Goal: Register for event/course

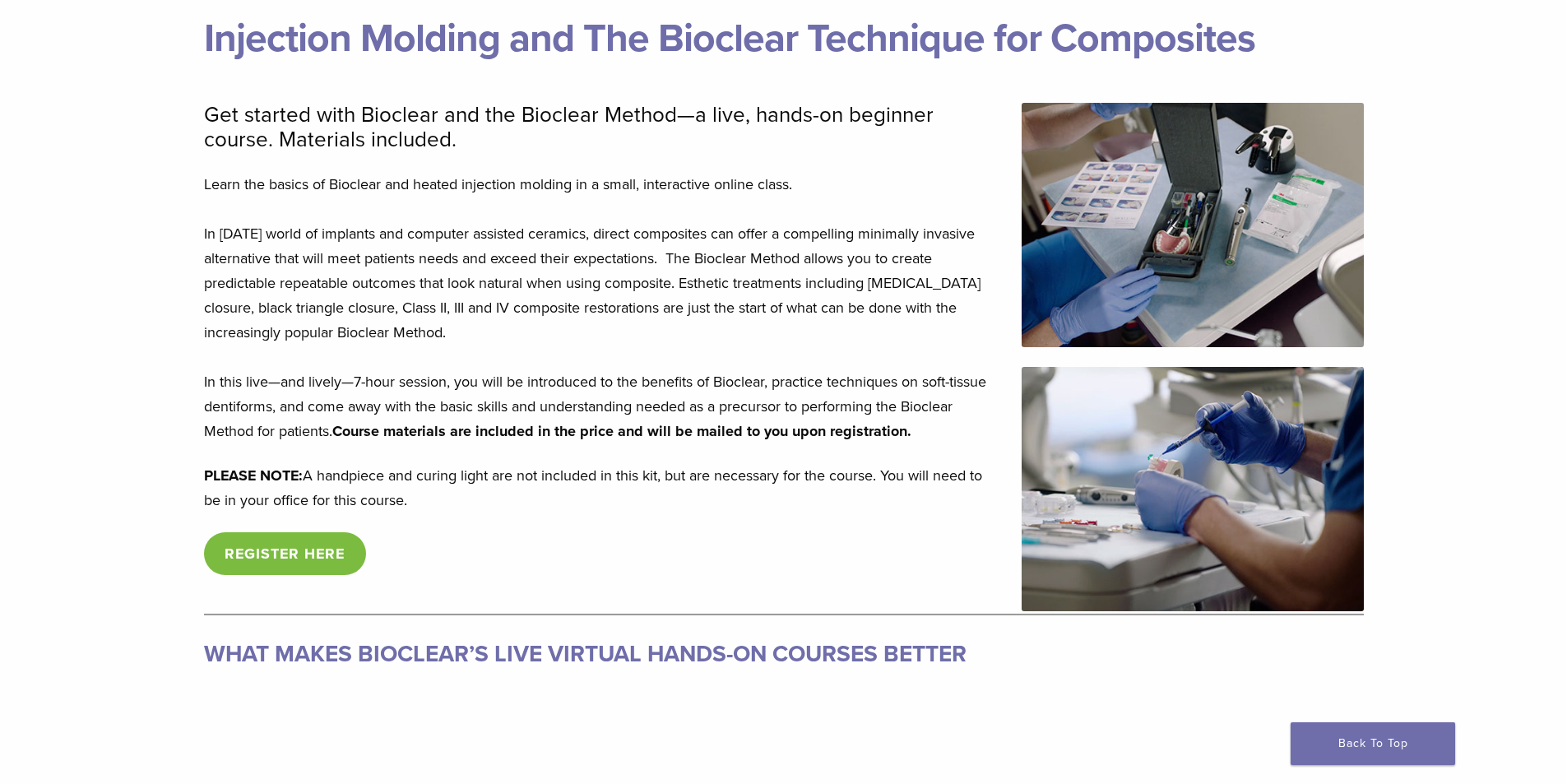
scroll to position [220, 0]
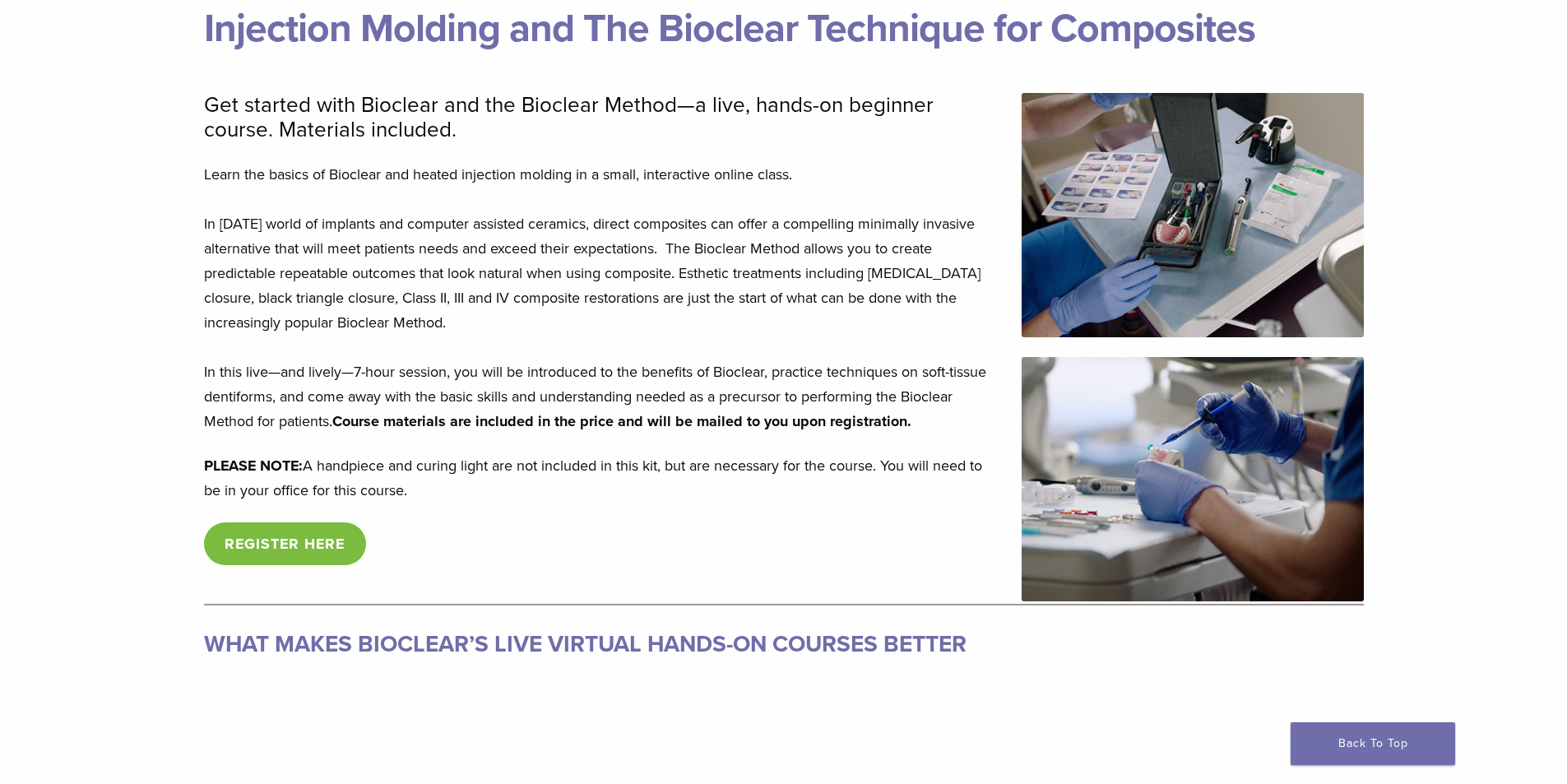
click at [301, 538] on link "REGISTER HERE" at bounding box center [285, 543] width 163 height 43
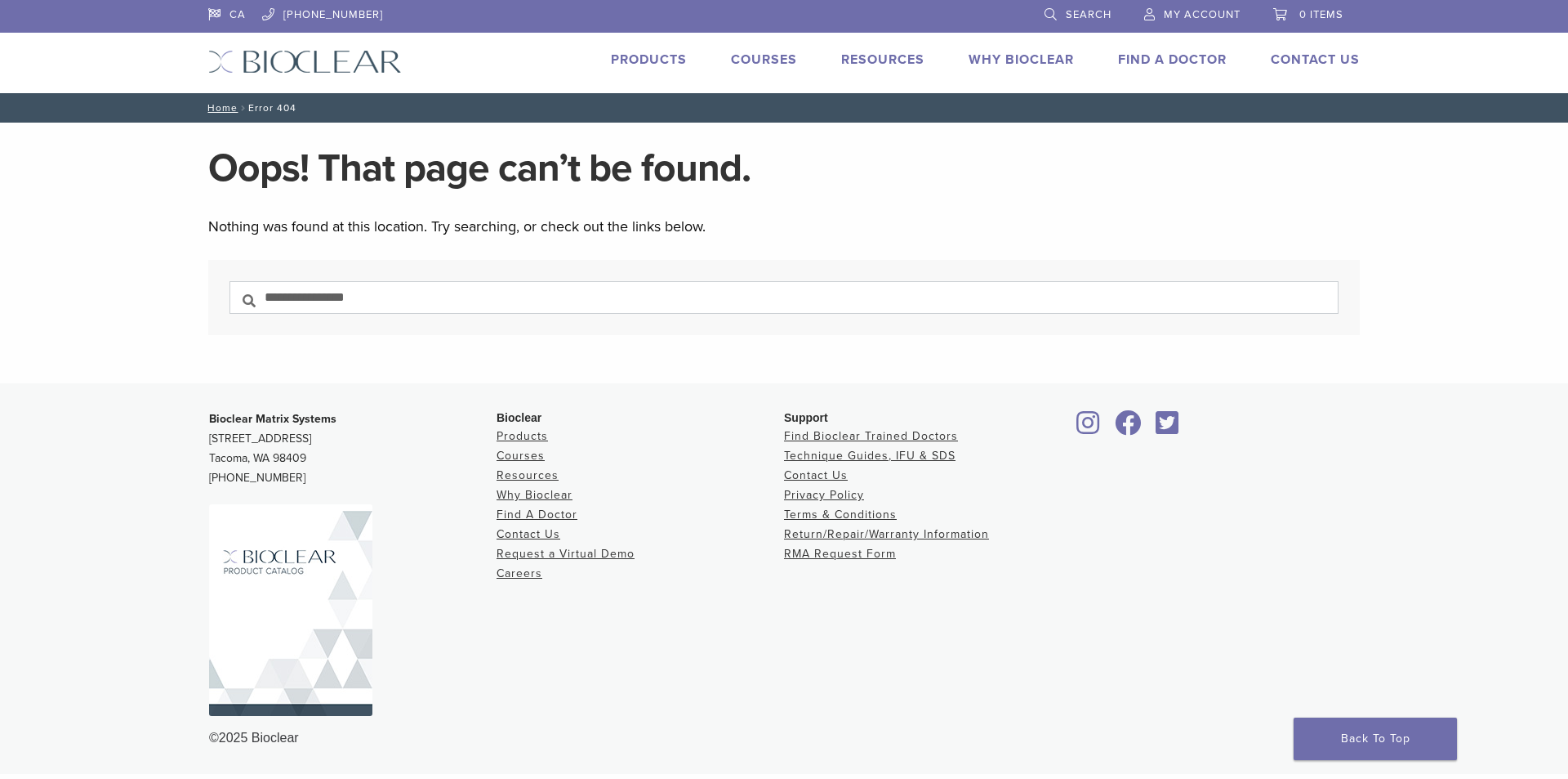
click at [764, 55] on link "Courses" at bounding box center [764, 60] width 66 height 17
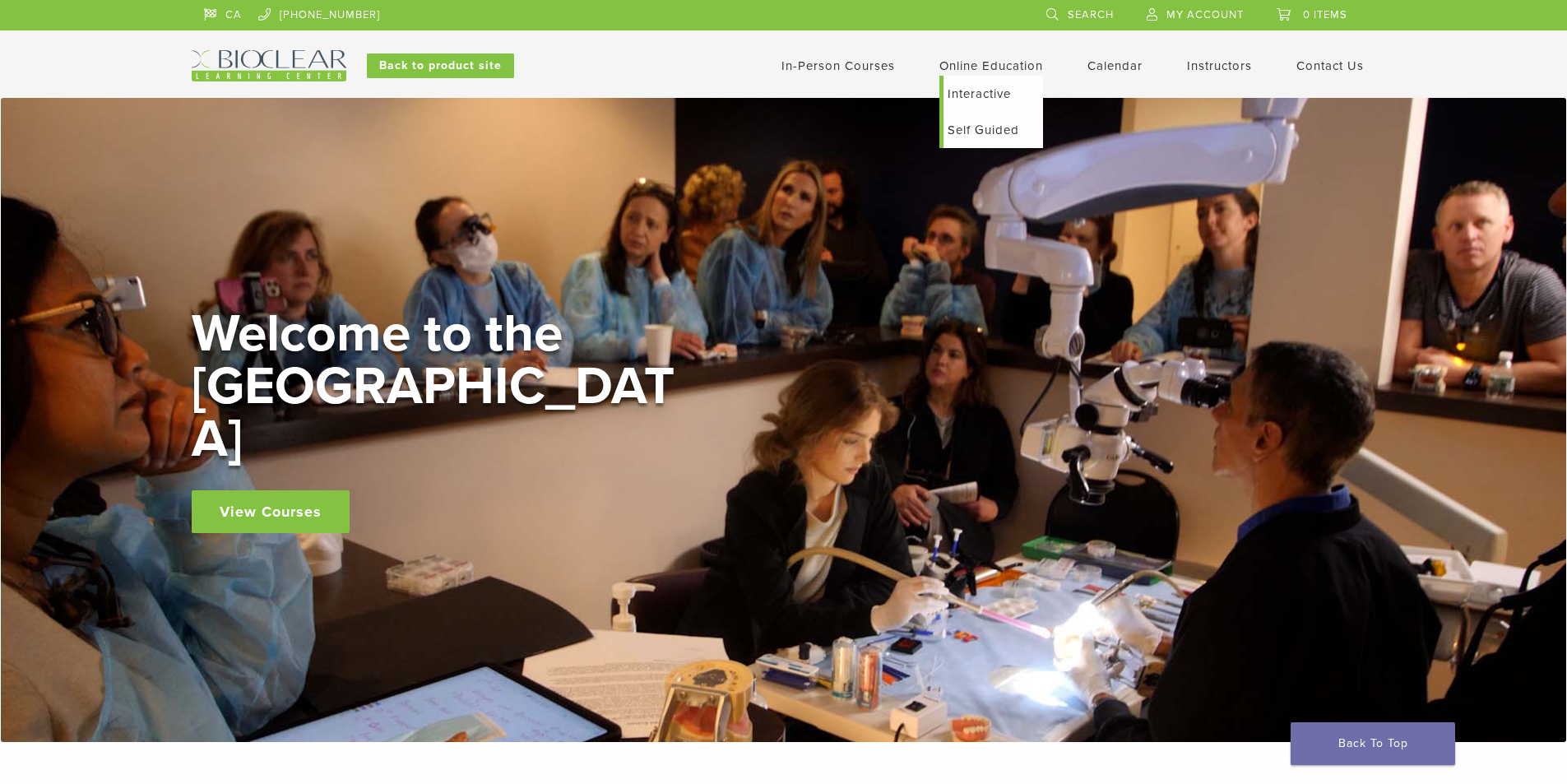
click at [985, 87] on link "Interactive" at bounding box center [993, 93] width 99 height 36
